Goal: Information Seeking & Learning: Learn about a topic

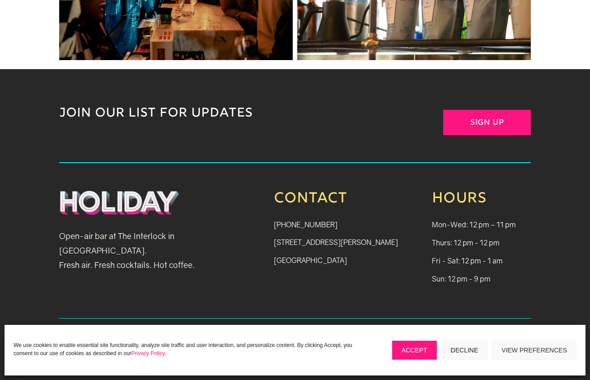
scroll to position [1821, 0]
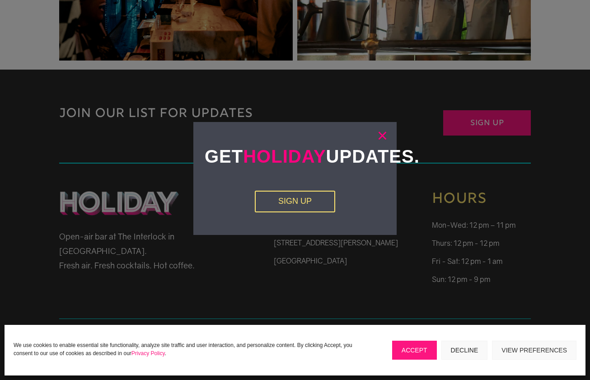
click at [379, 135] on link "×" at bounding box center [382, 135] width 10 height 9
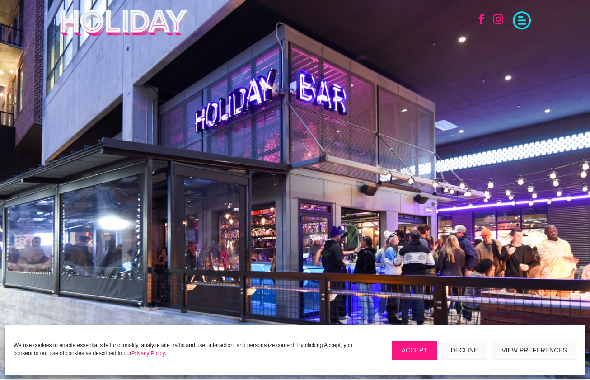
scroll to position [0, 0]
click at [520, 27] on span at bounding box center [522, 19] width 18 height 18
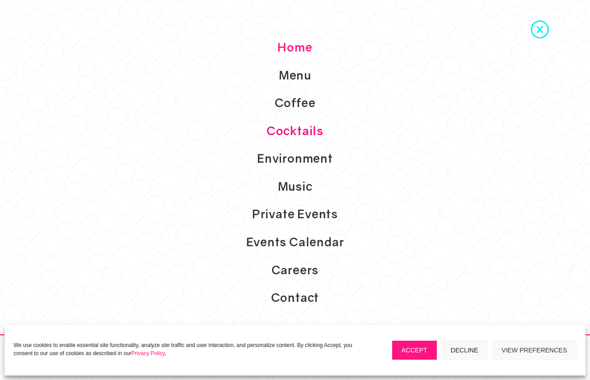
click at [292, 131] on link "Cocktails" at bounding box center [295, 131] width 590 height 28
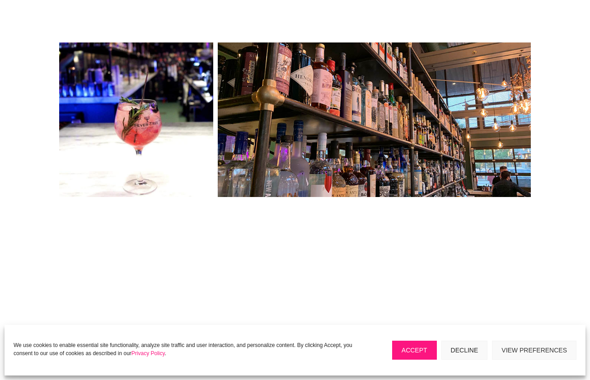
scroll to position [365, 0]
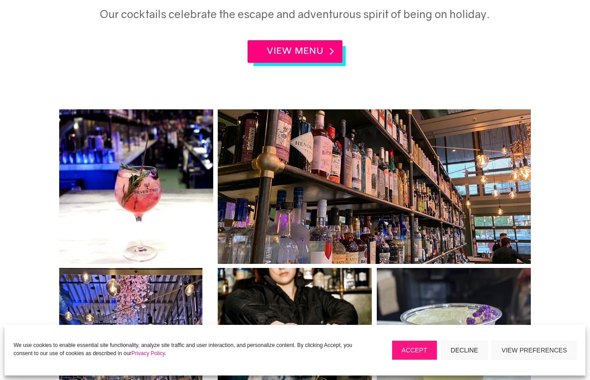
click at [275, 55] on link "VIEW MENU" at bounding box center [294, 51] width 95 height 23
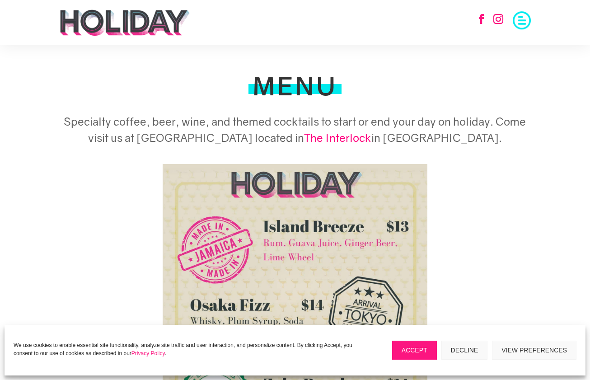
click at [520, 25] on span at bounding box center [522, 19] width 18 height 18
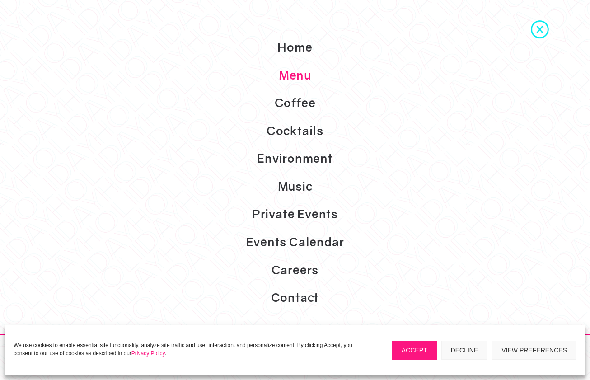
click at [301, 79] on link "Menu" at bounding box center [295, 75] width 590 height 28
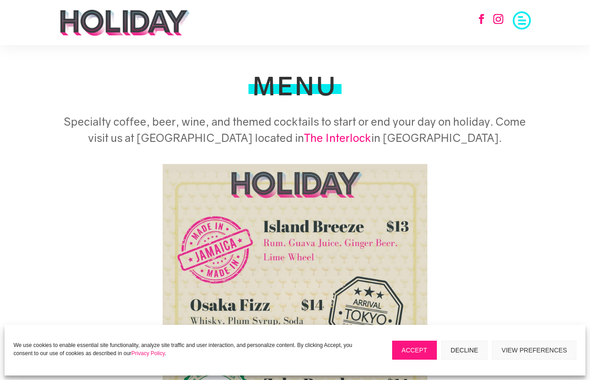
click at [522, 21] on span at bounding box center [522, 19] width 18 height 18
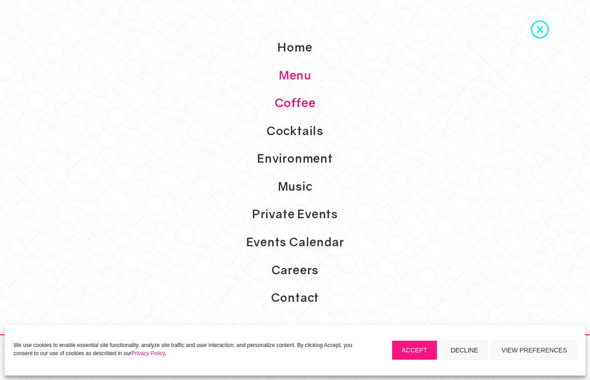
click at [300, 95] on link "Coffee" at bounding box center [295, 103] width 590 height 28
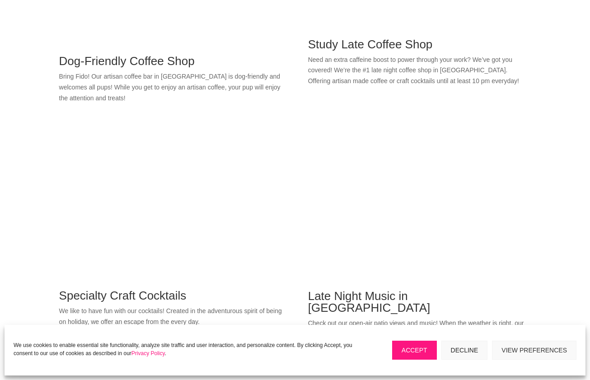
scroll to position [1479, 0]
